Goal: Transaction & Acquisition: Book appointment/travel/reservation

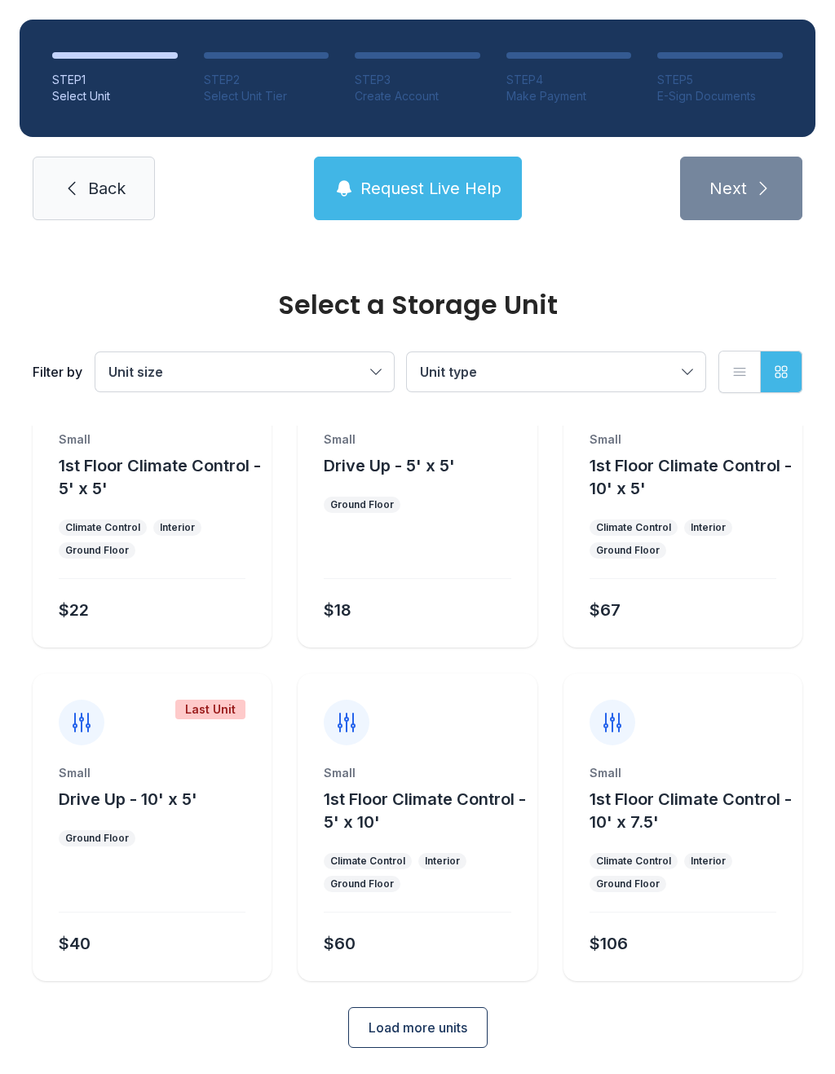
scroll to position [88, 0]
click at [378, 381] on button "Unit size" at bounding box center [244, 371] width 299 height 39
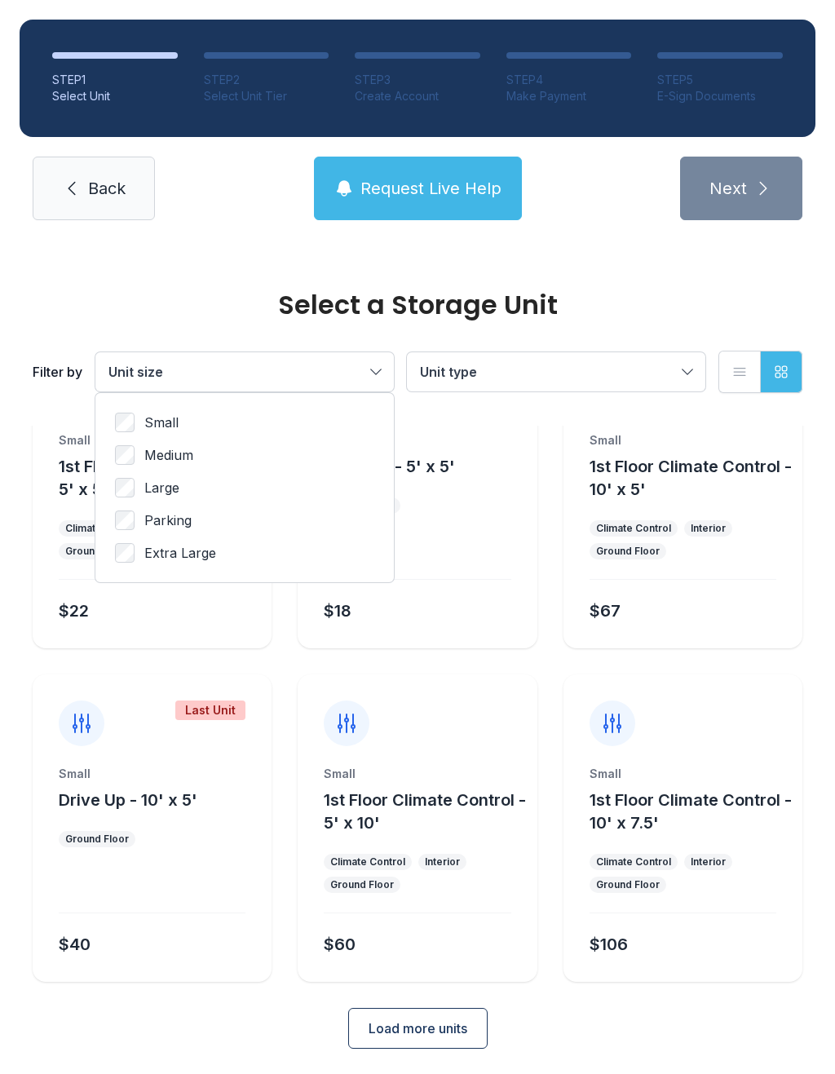
click at [252, 464] on label "Medium" at bounding box center [244, 455] width 259 height 20
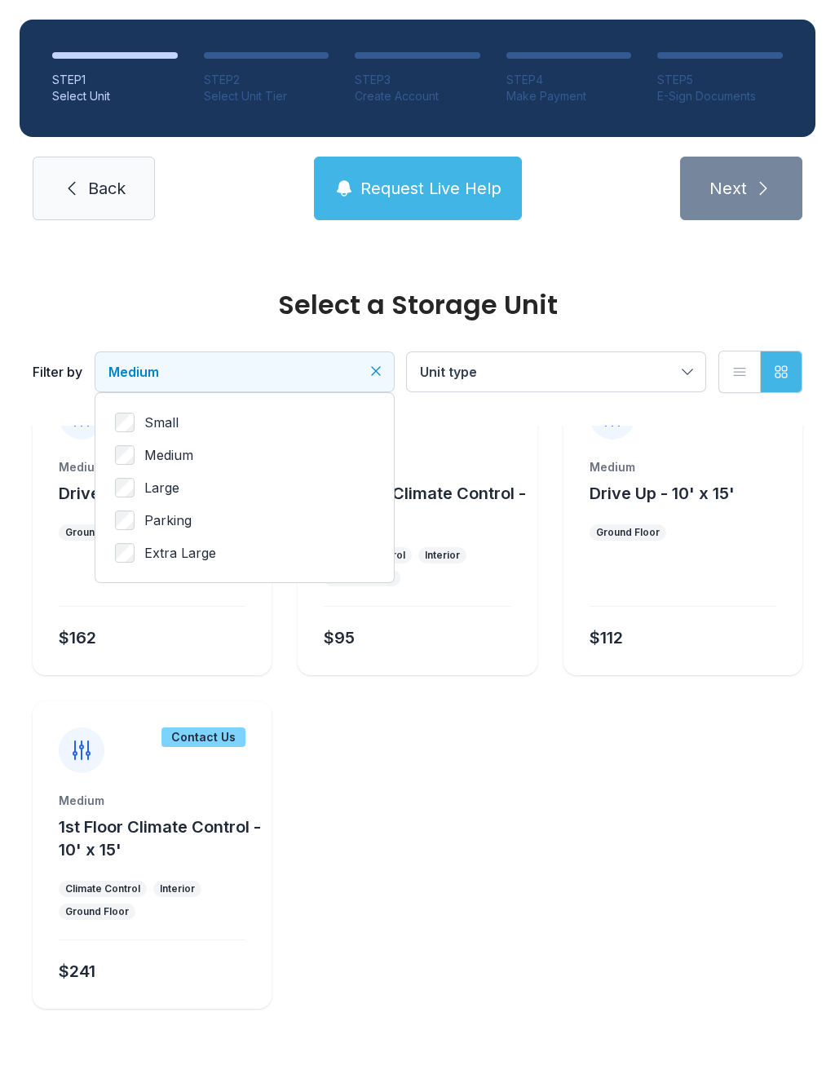
scroll to position [21, 0]
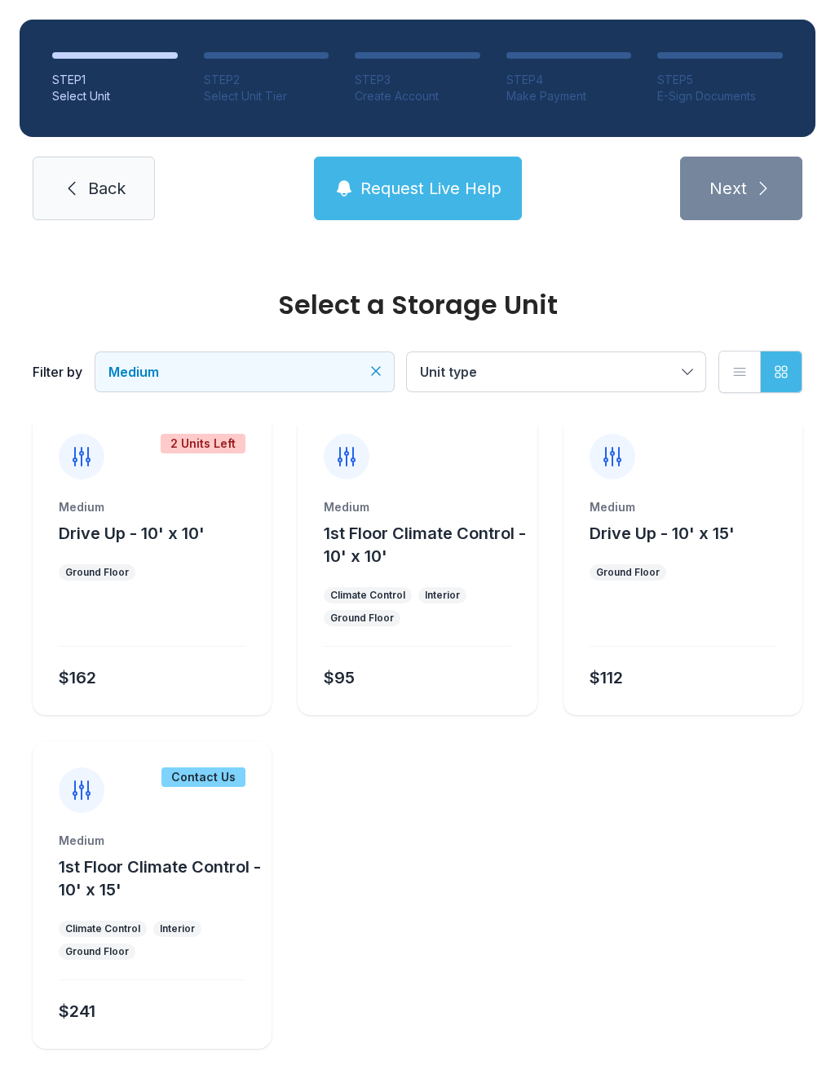
click at [673, 371] on span "Unit type" at bounding box center [548, 372] width 256 height 20
click at [497, 458] on span "Drive Up" at bounding box center [483, 455] width 55 height 20
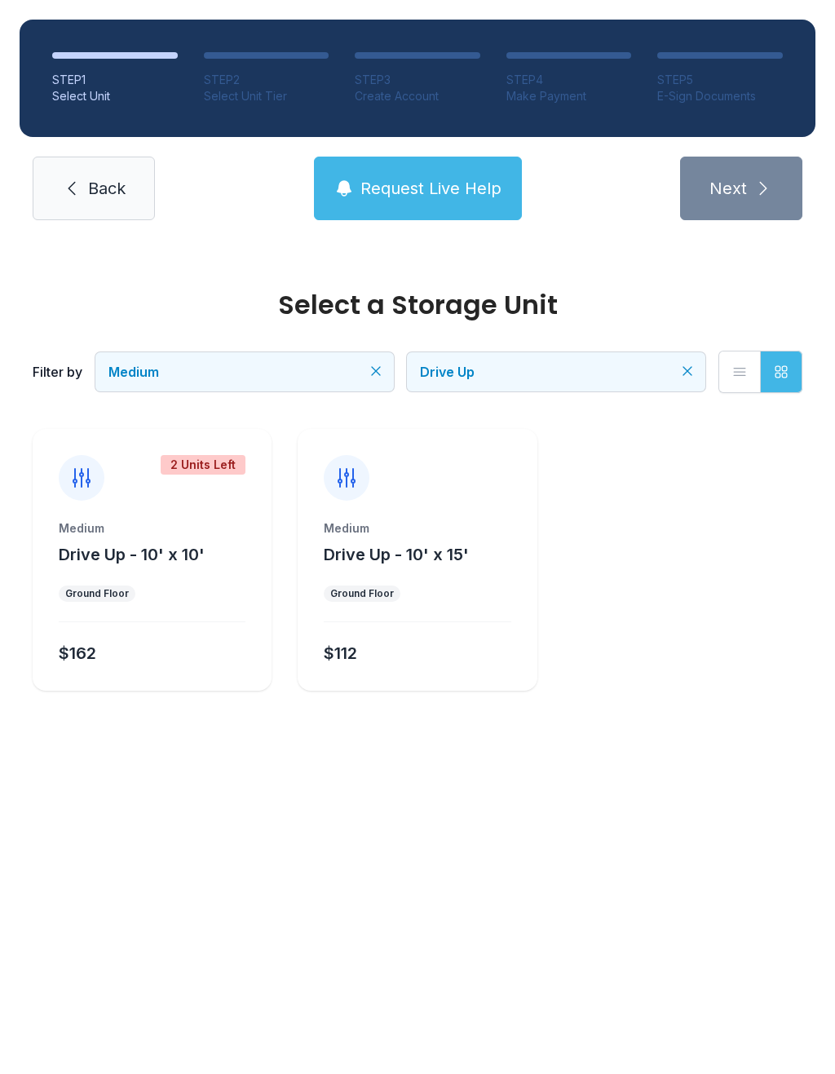
click at [404, 553] on span "Drive Up - 10' x 15'" at bounding box center [396, 555] width 145 height 20
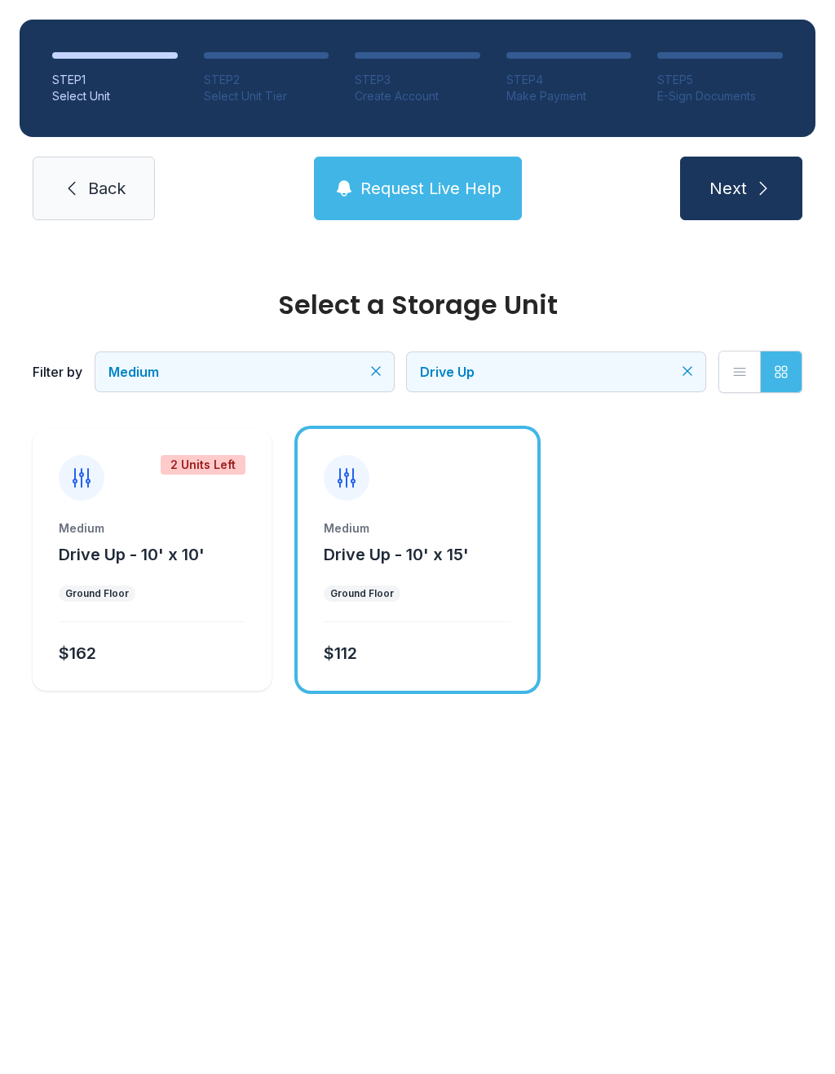
click at [452, 564] on span "Drive Up - 10' x 15'" at bounding box center [396, 555] width 145 height 20
click at [457, 569] on div "Medium Drive Up - 10' x 15' Ground Floor $112" at bounding box center [417, 605] width 239 height 170
click at [357, 484] on icon at bounding box center [347, 478] width 26 height 26
click at [193, 564] on span "Drive Up - 10' x 10'" at bounding box center [132, 555] width 146 height 20
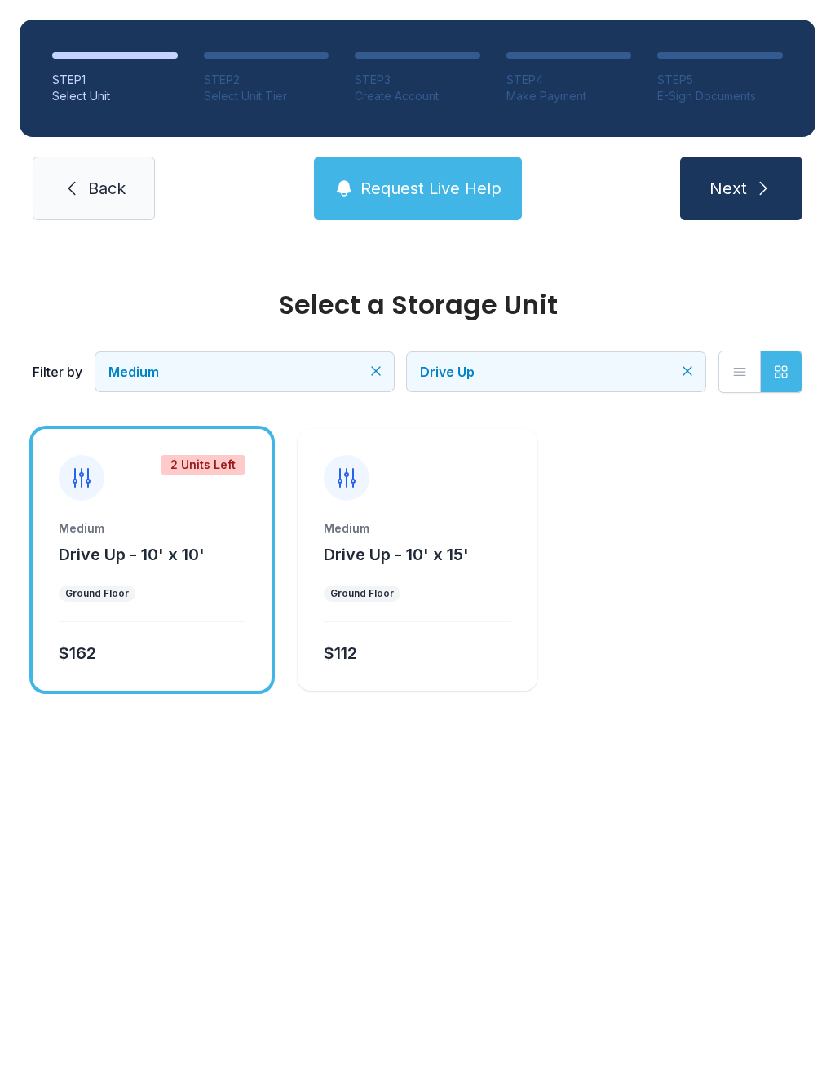
click at [192, 559] on span "Drive Up - 10' x 10'" at bounding box center [132, 555] width 146 height 20
click at [431, 582] on div "Medium Drive Up - 10' x 15' Ground Floor $112" at bounding box center [417, 605] width 239 height 170
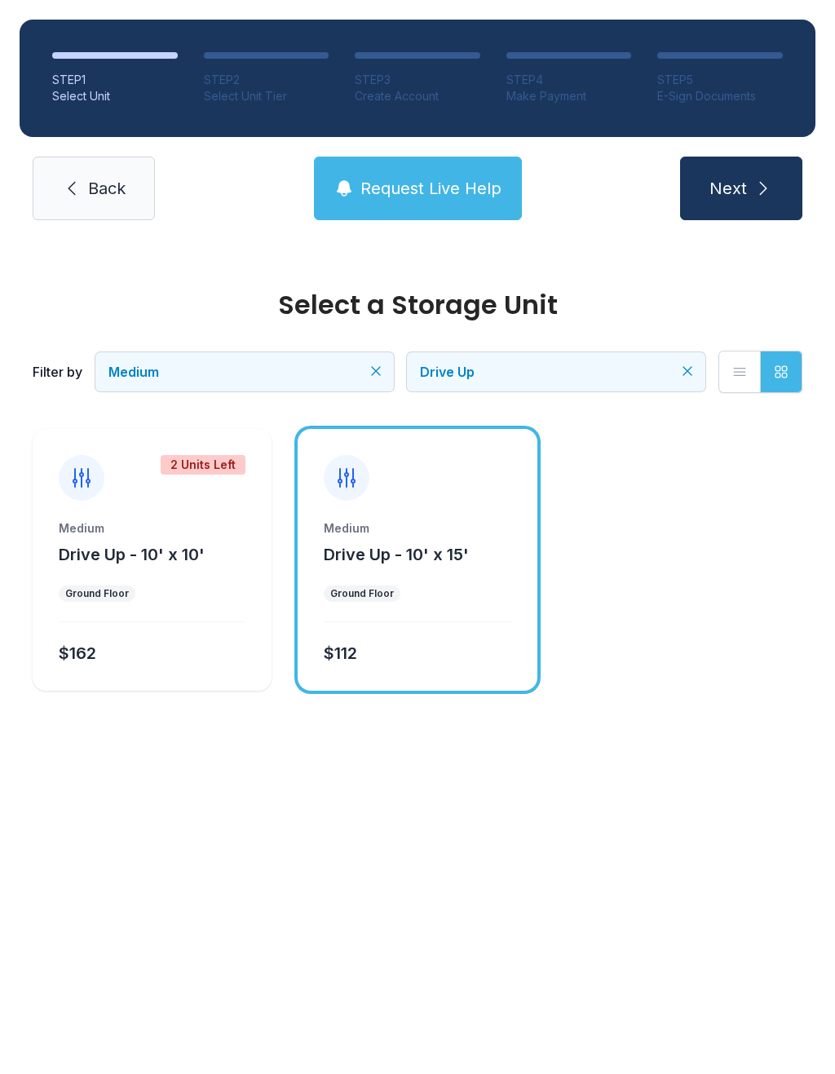
click at [750, 192] on button "Next" at bounding box center [741, 189] width 122 height 64
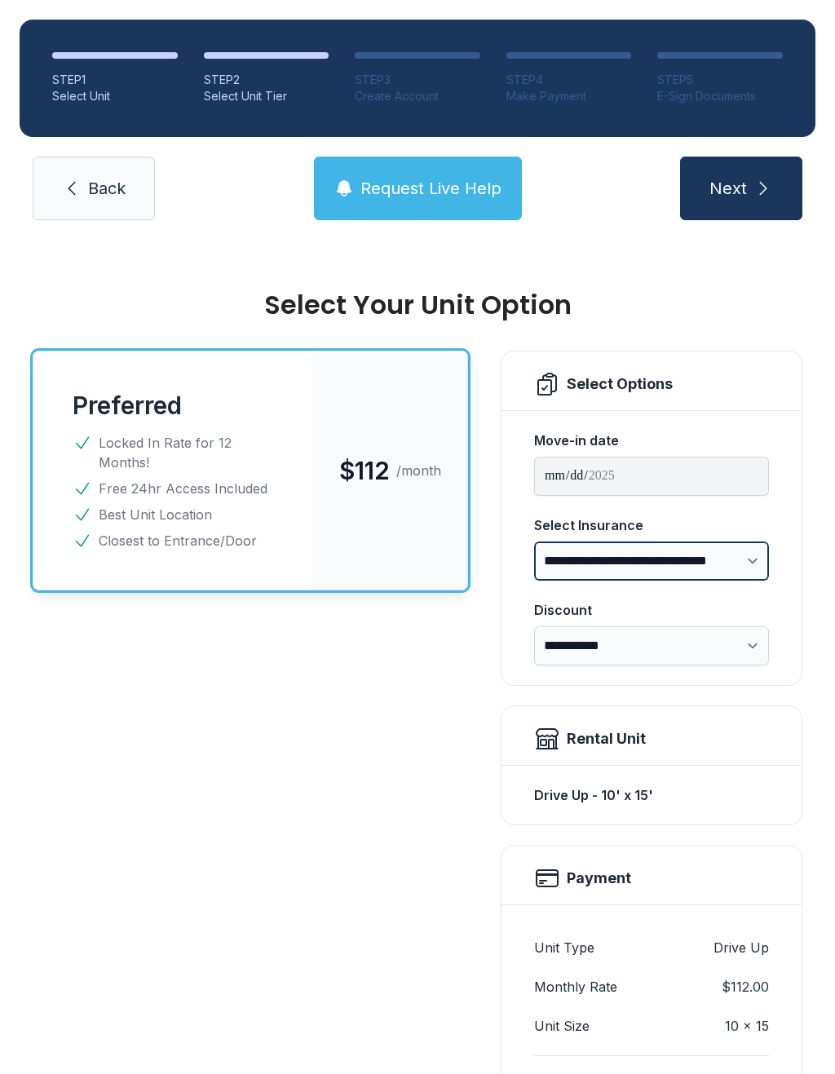
click at [730, 551] on select "**********" at bounding box center [651, 561] width 235 height 39
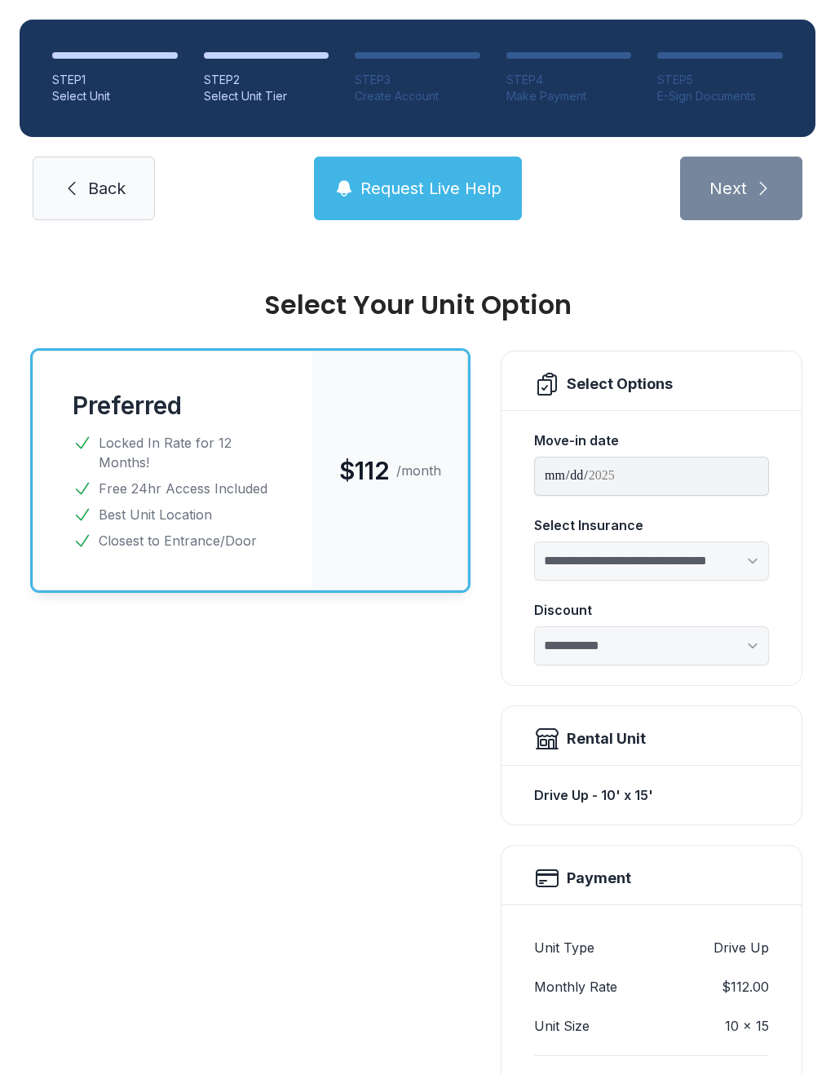
select select "****"
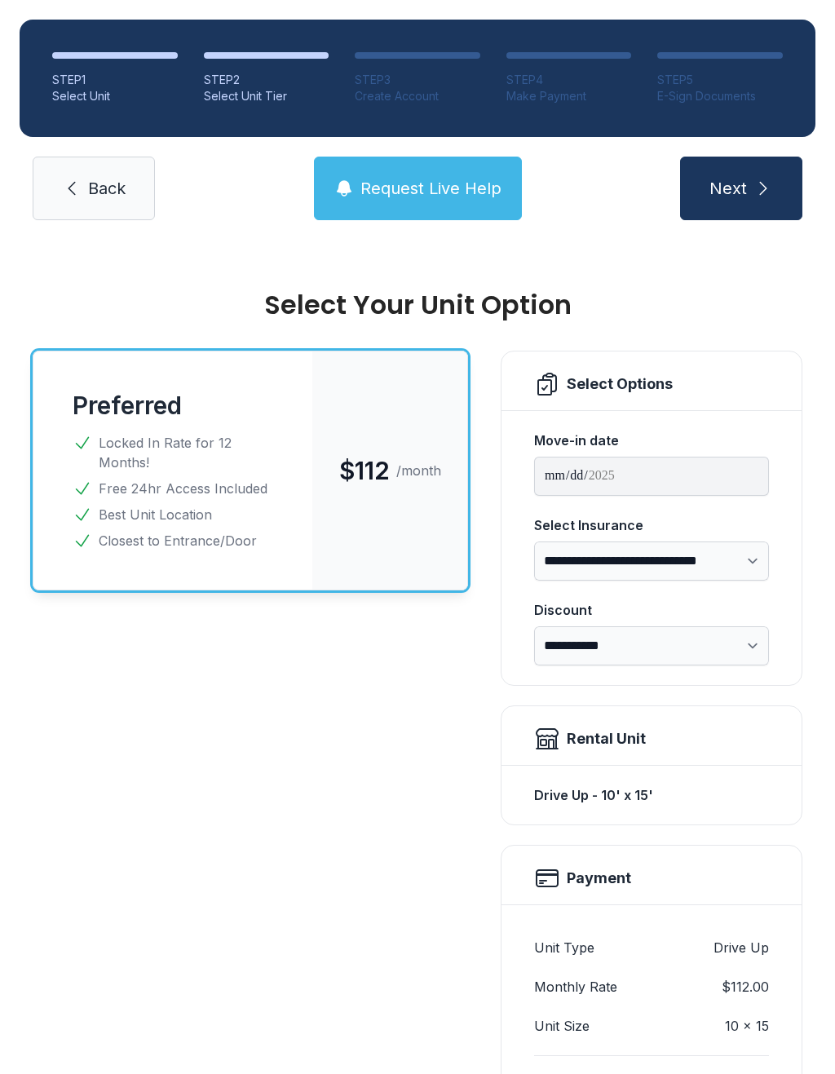
click at [736, 177] on span "Next" at bounding box center [729, 188] width 38 height 23
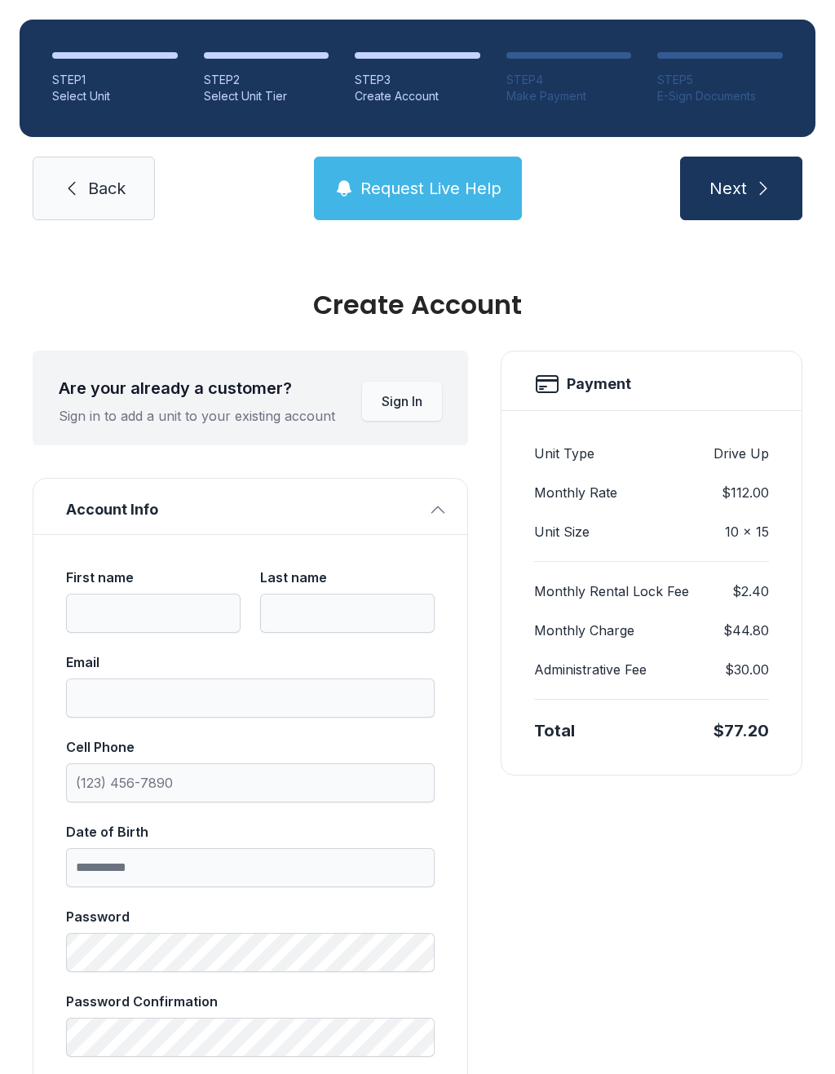
click at [107, 188] on span "Back" at bounding box center [107, 188] width 38 height 23
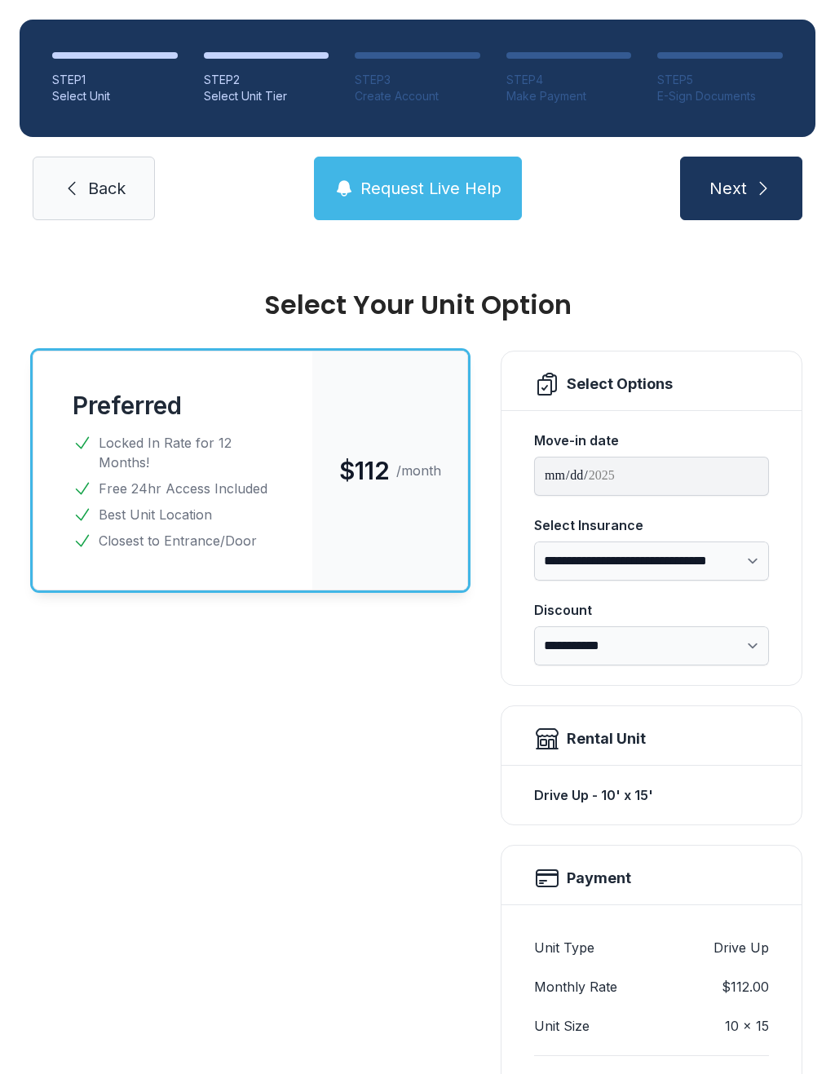
select select "****"
click at [82, 197] on link "Back" at bounding box center [94, 189] width 122 height 64
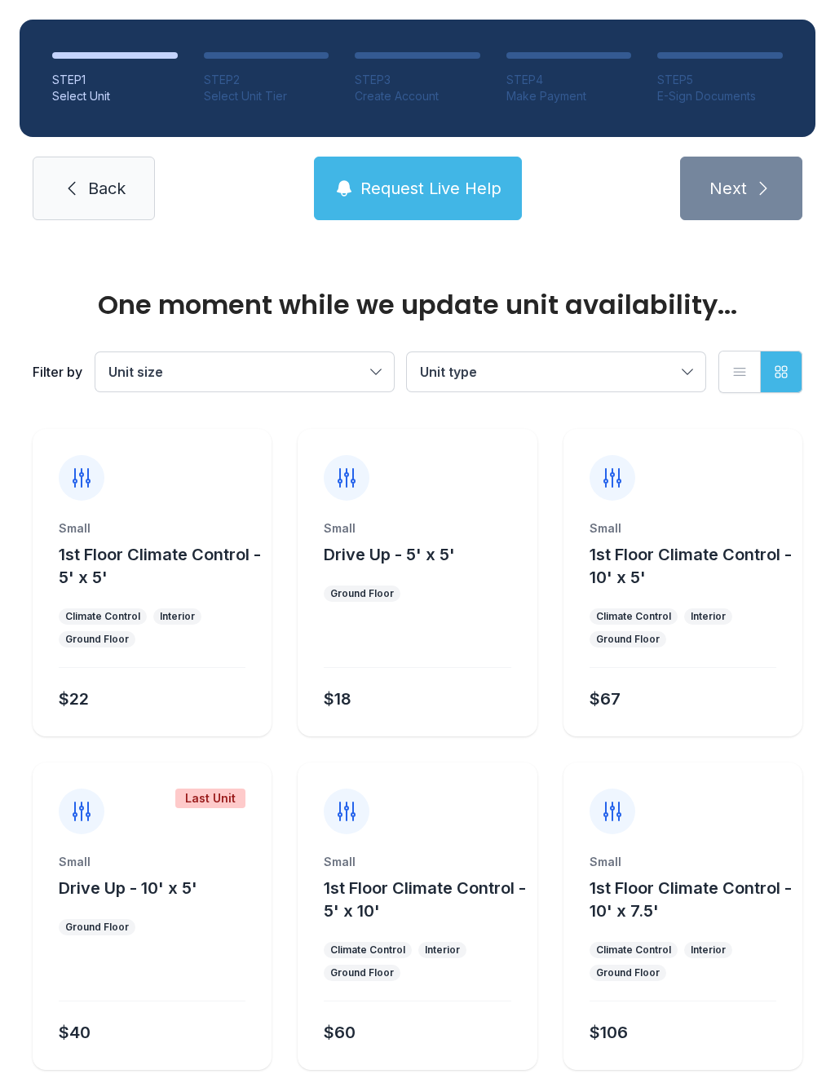
click at [90, 177] on span "Back" at bounding box center [107, 188] width 38 height 23
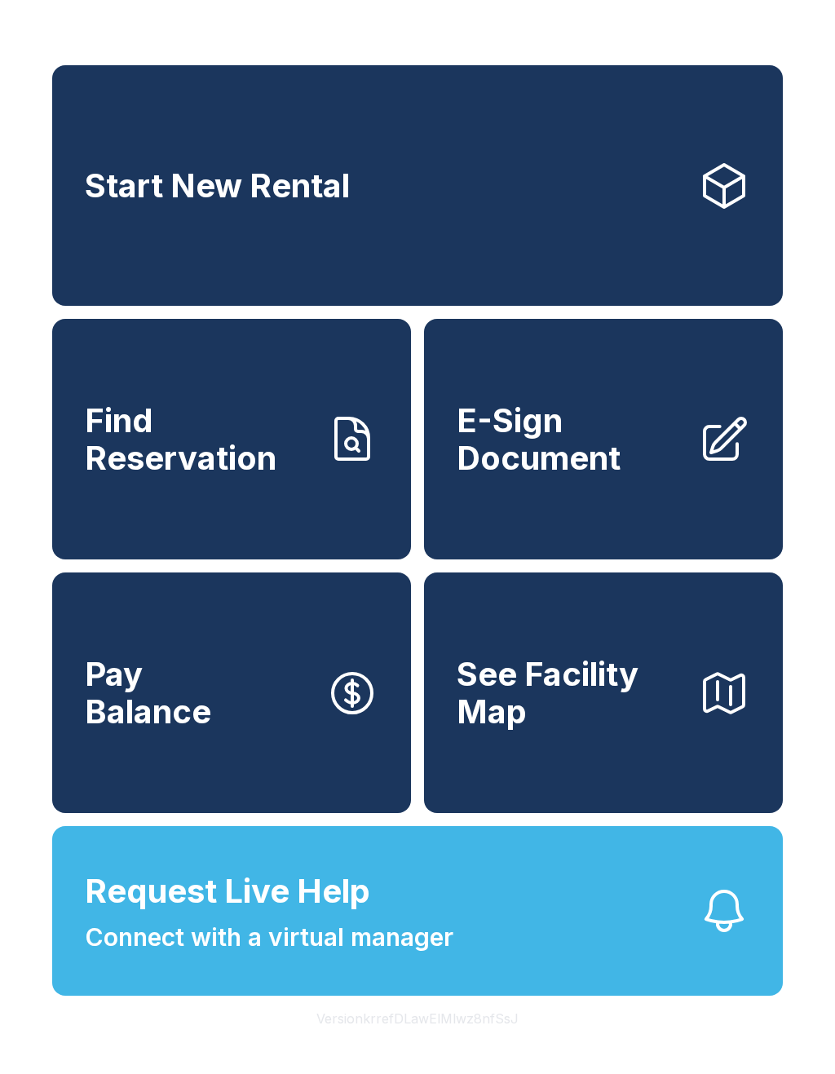
click at [54, 205] on link "Start New Rental" at bounding box center [417, 185] width 731 height 241
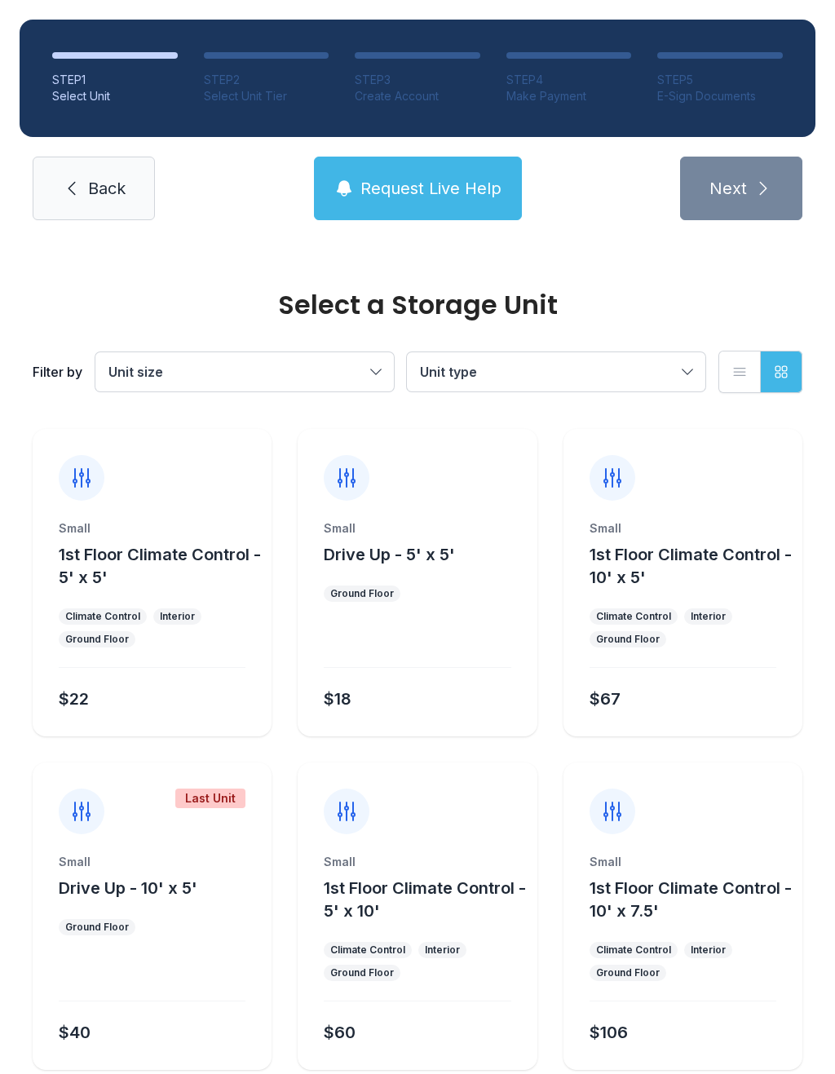
click at [59, 200] on link "Back" at bounding box center [94, 189] width 122 height 64
